Goal: Check status: Check status

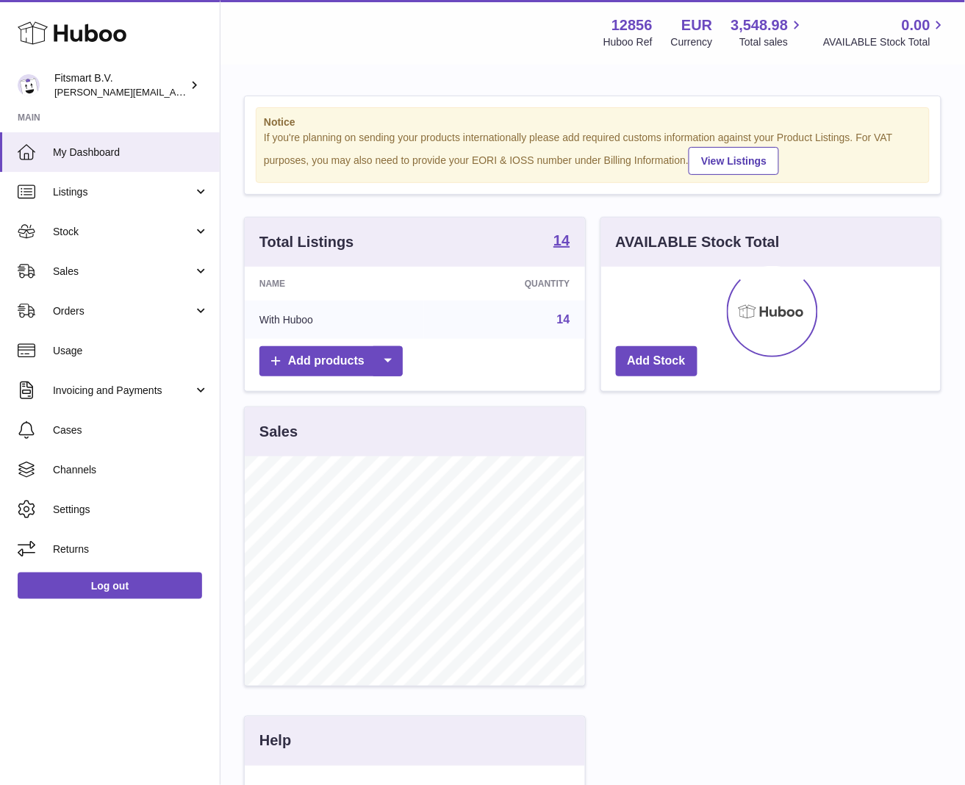
scroll to position [229, 340]
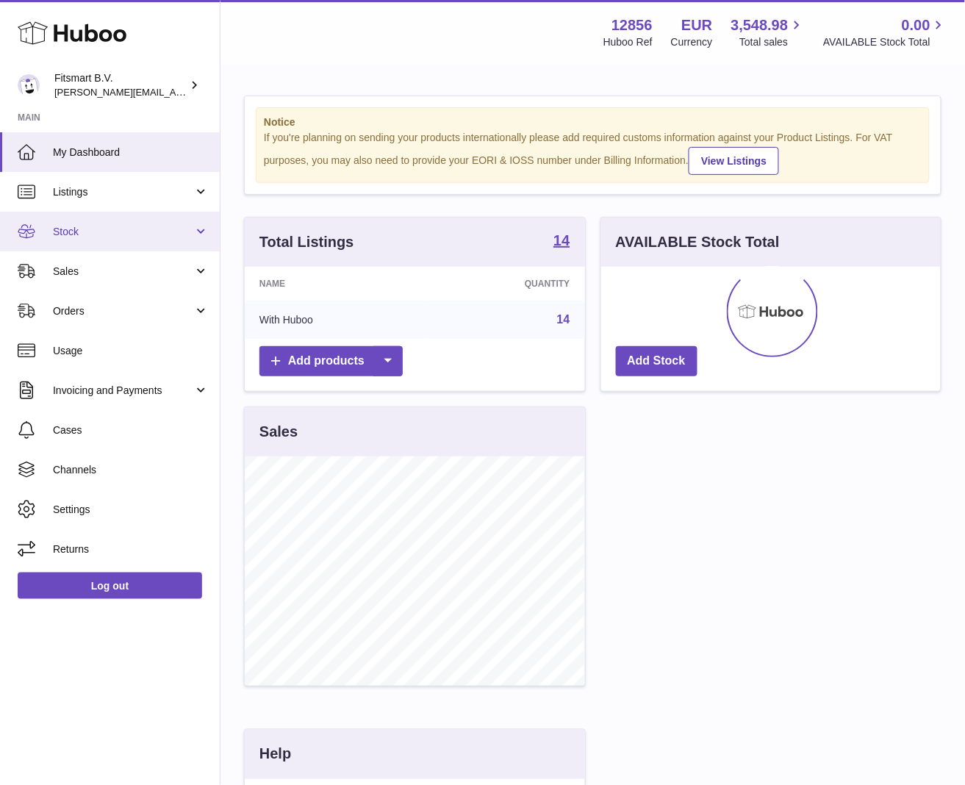
click at [123, 231] on span "Stock" at bounding box center [123, 232] width 140 height 14
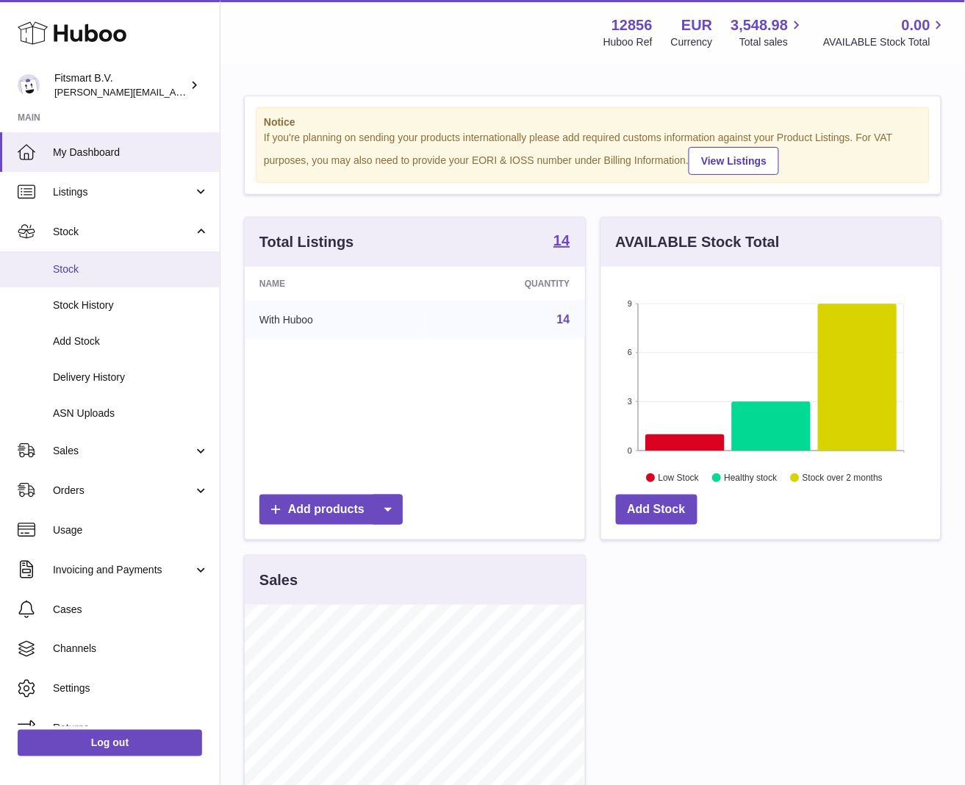
click at [127, 270] on span "Stock" at bounding box center [131, 269] width 156 height 14
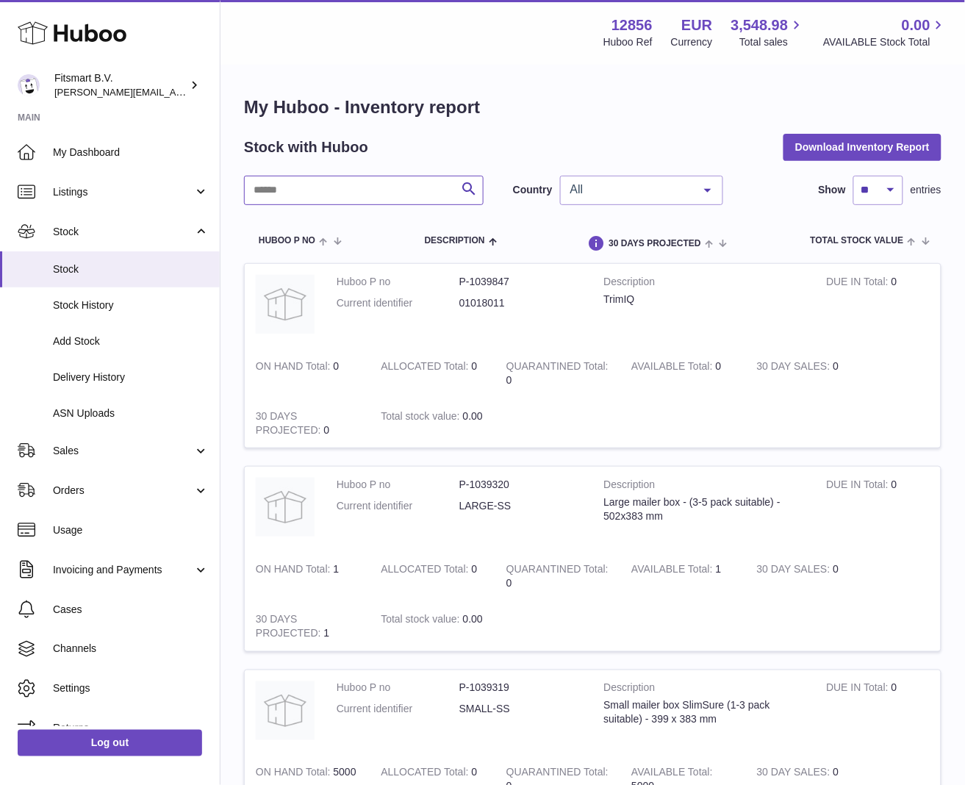
click at [412, 193] on input "text" at bounding box center [364, 190] width 240 height 29
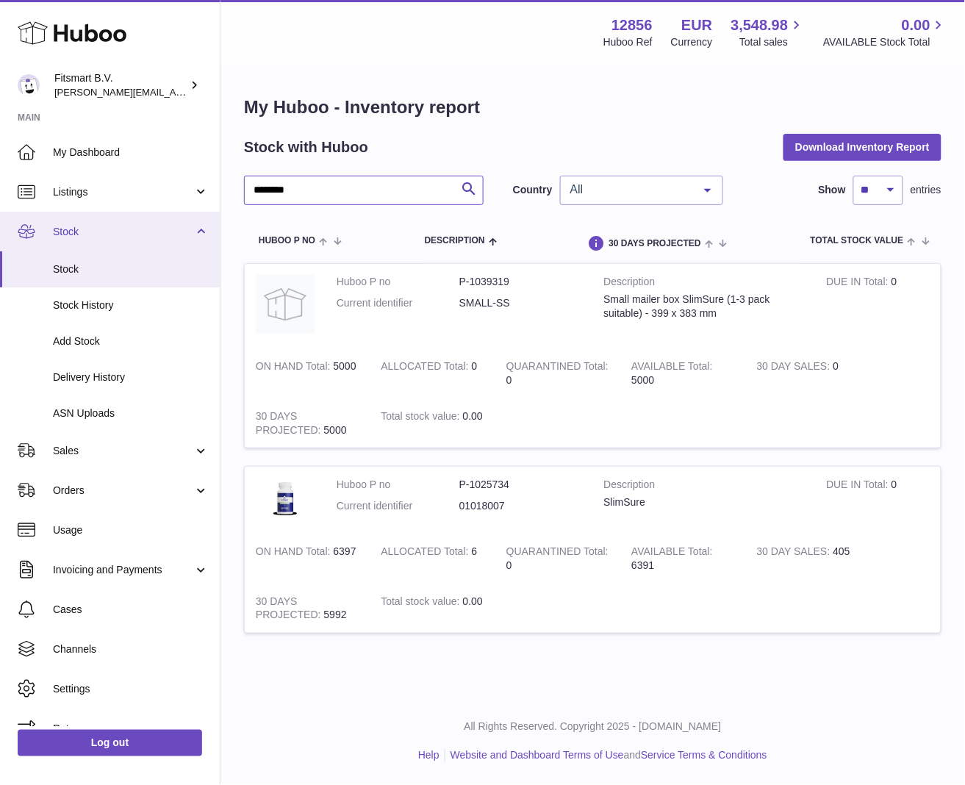
type input "********"
click at [134, 229] on span "Stock" at bounding box center [123, 232] width 140 height 14
